Goal: Transaction & Acquisition: Purchase product/service

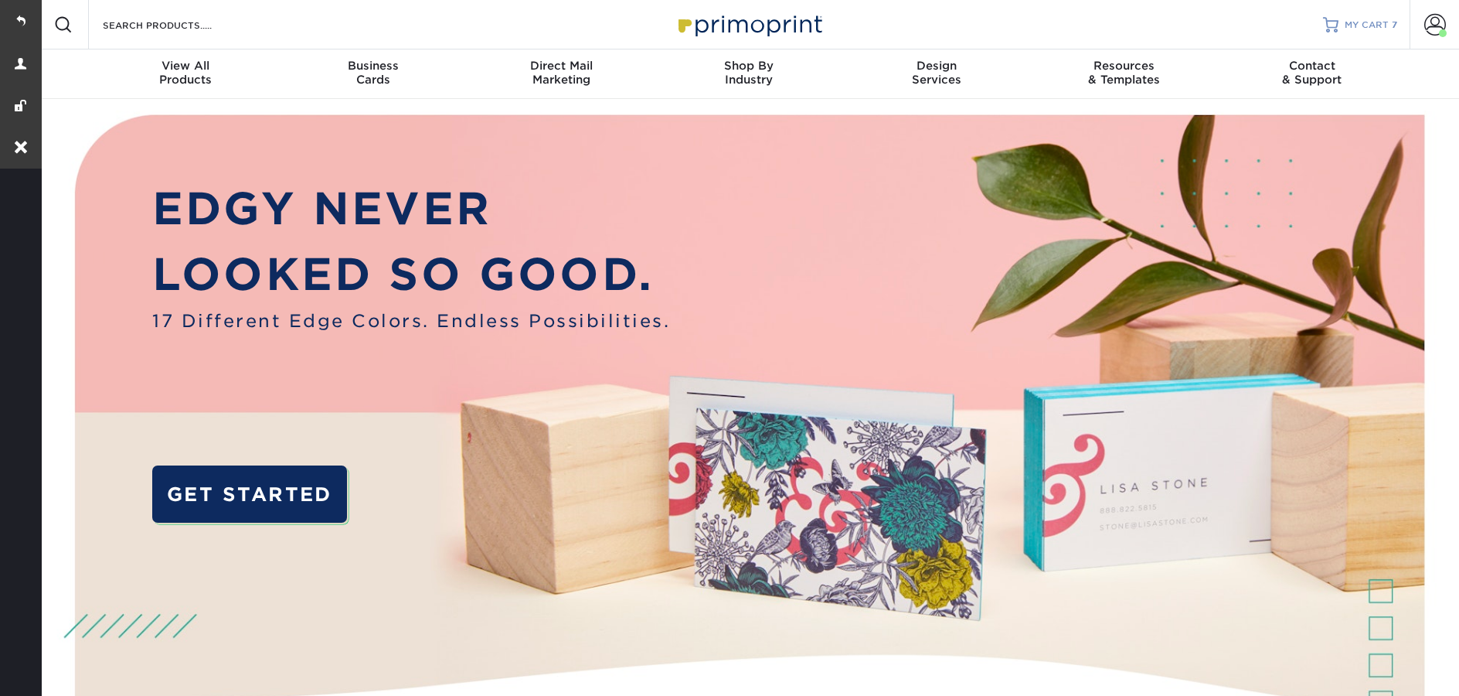
click at [1356, 26] on span "MY CART" at bounding box center [1367, 25] width 44 height 13
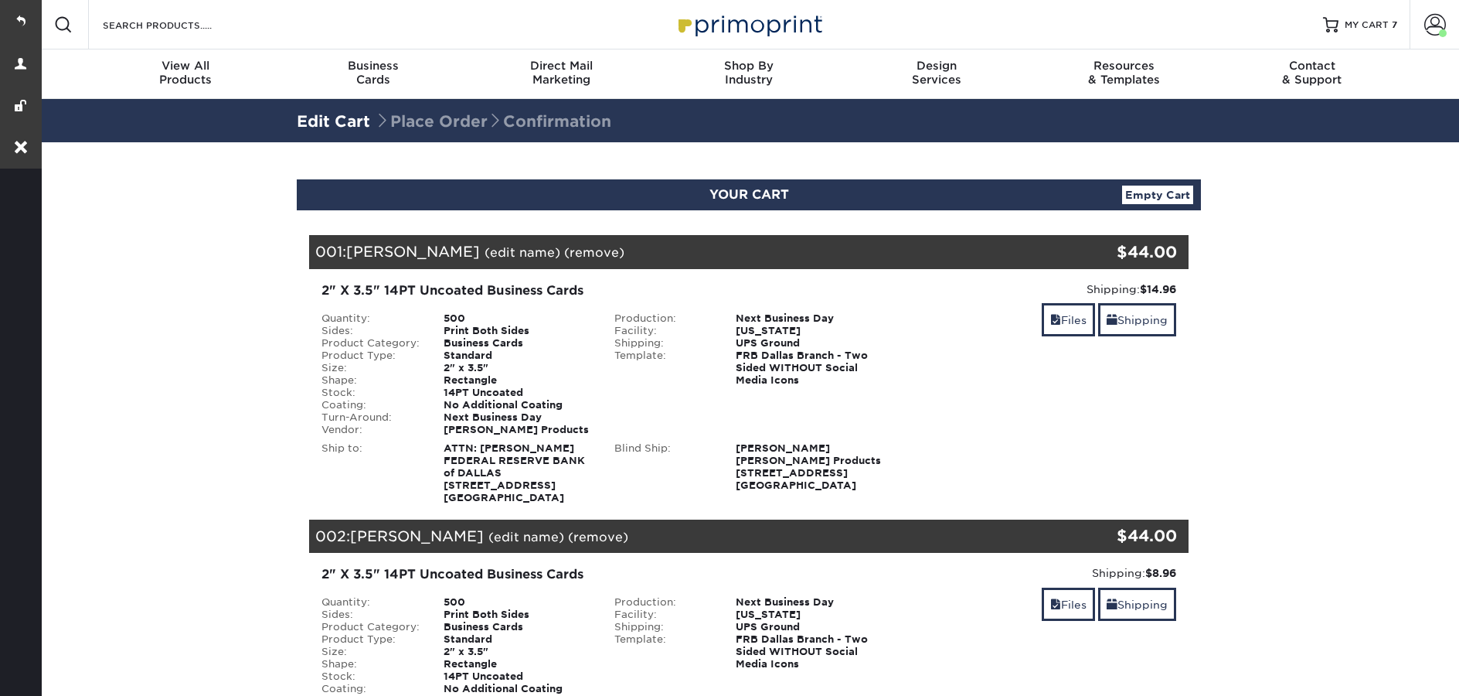
click at [1333, 31] on div at bounding box center [1330, 24] width 15 height 15
click at [798, 26] on img at bounding box center [749, 24] width 155 height 33
